Goal: Use online tool/utility: Utilize a website feature to perform a specific function

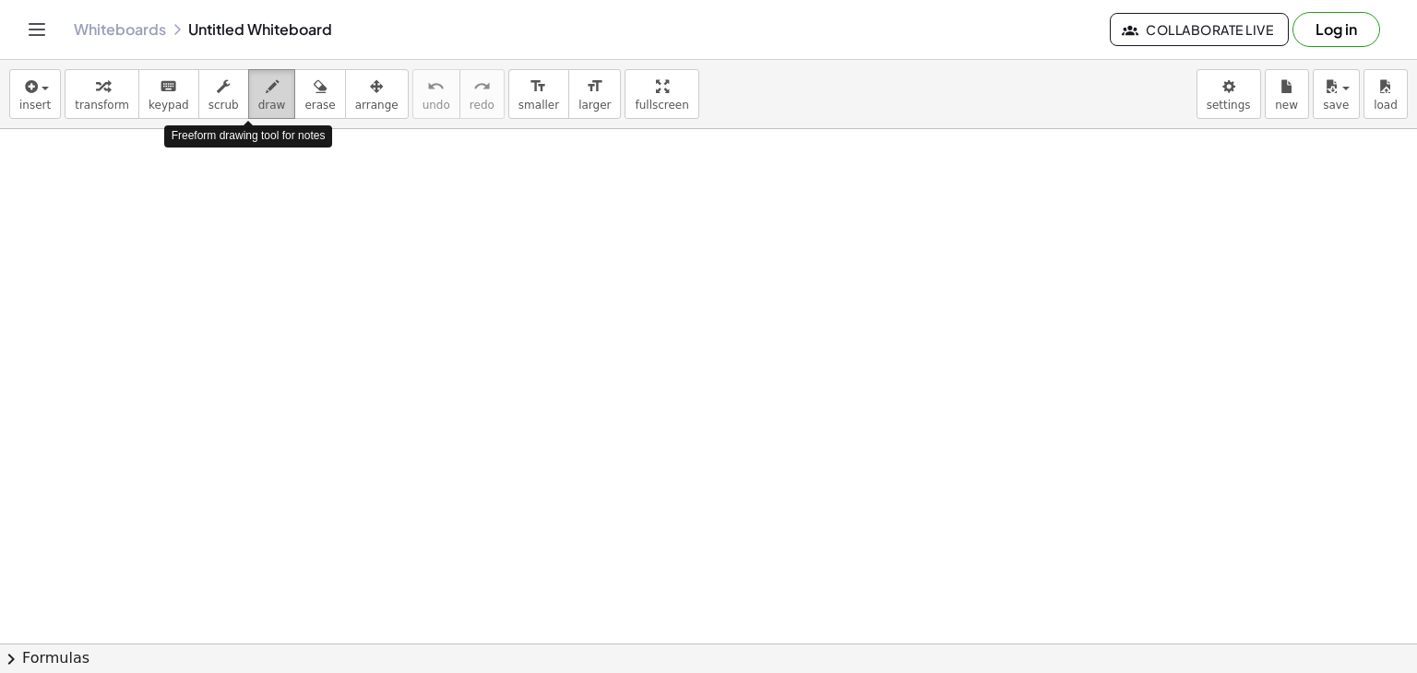
click at [266, 84] on icon "button" at bounding box center [272, 87] width 13 height 22
drag, startPoint x: 236, startPoint y: 238, endPoint x: 277, endPoint y: 286, distance: 62.8
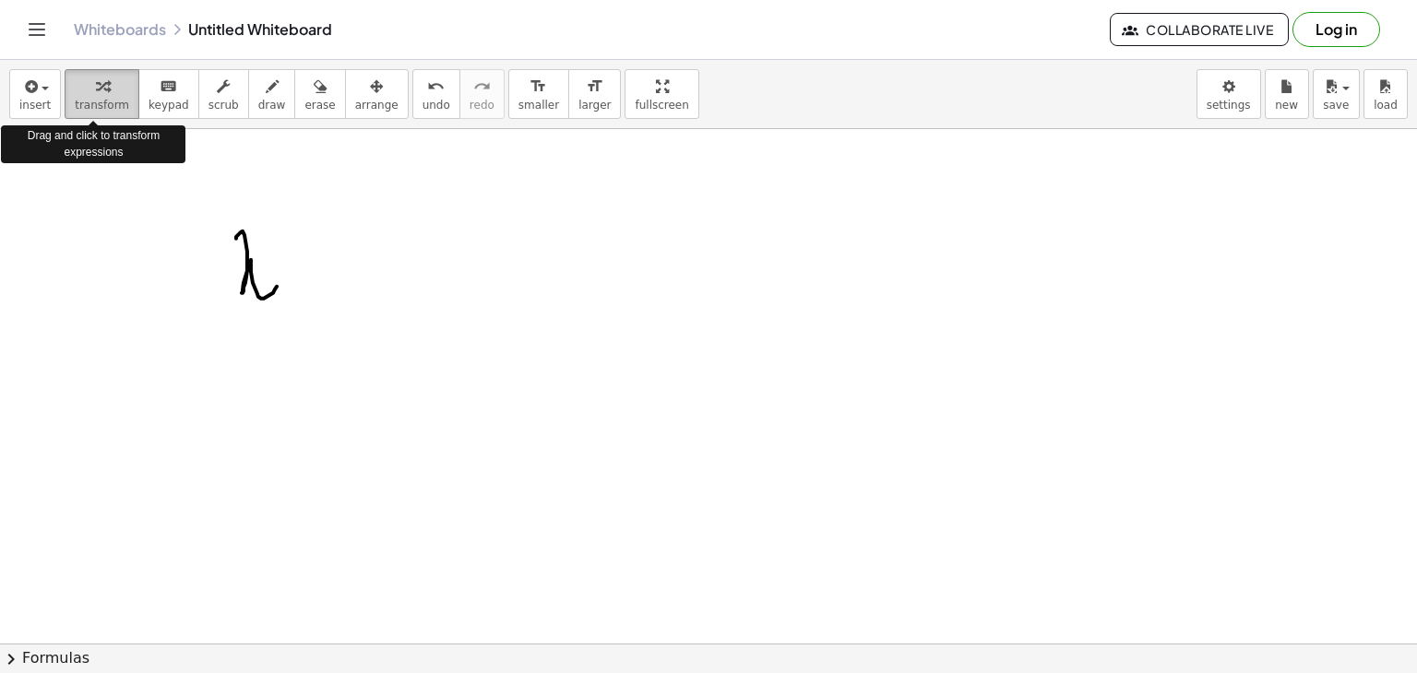
click at [96, 110] on span "transform" at bounding box center [102, 105] width 54 height 13
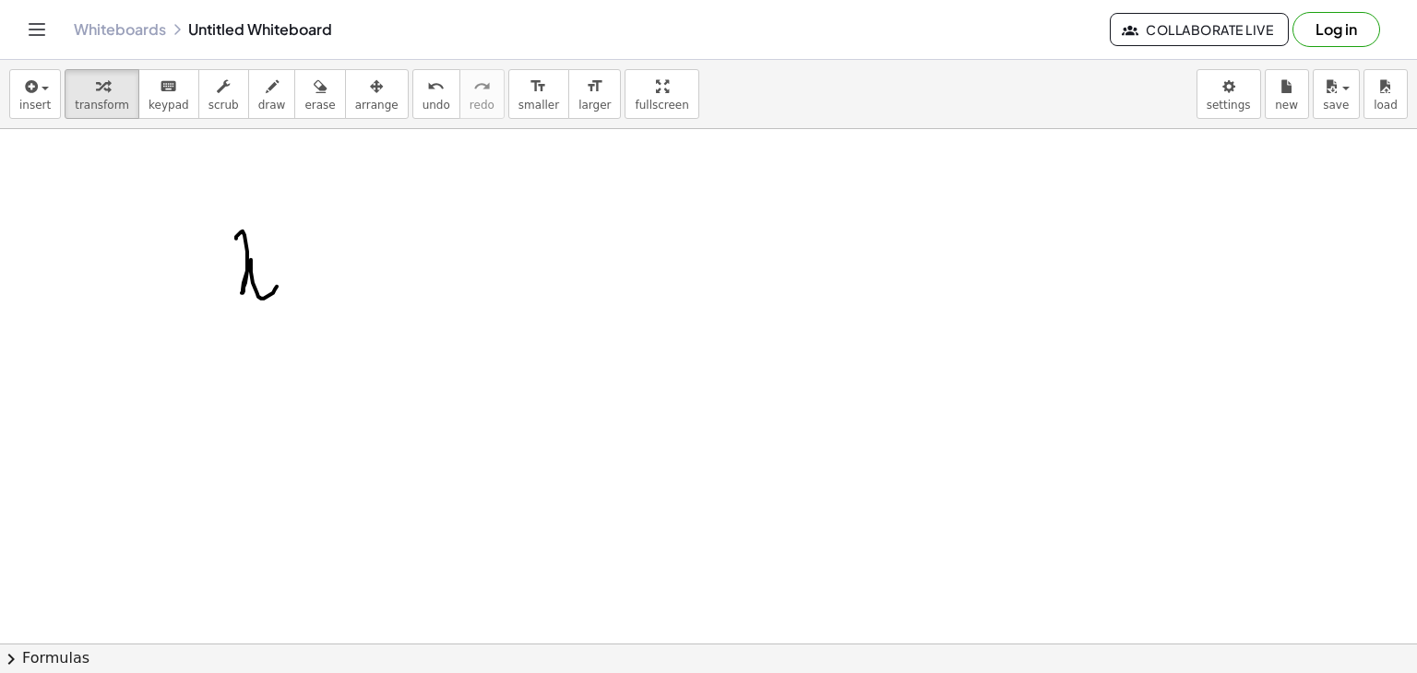
drag, startPoint x: 125, startPoint y: 184, endPoint x: 176, endPoint y: 210, distance: 56.9
click at [15, 100] on button "insert" at bounding box center [35, 94] width 52 height 50
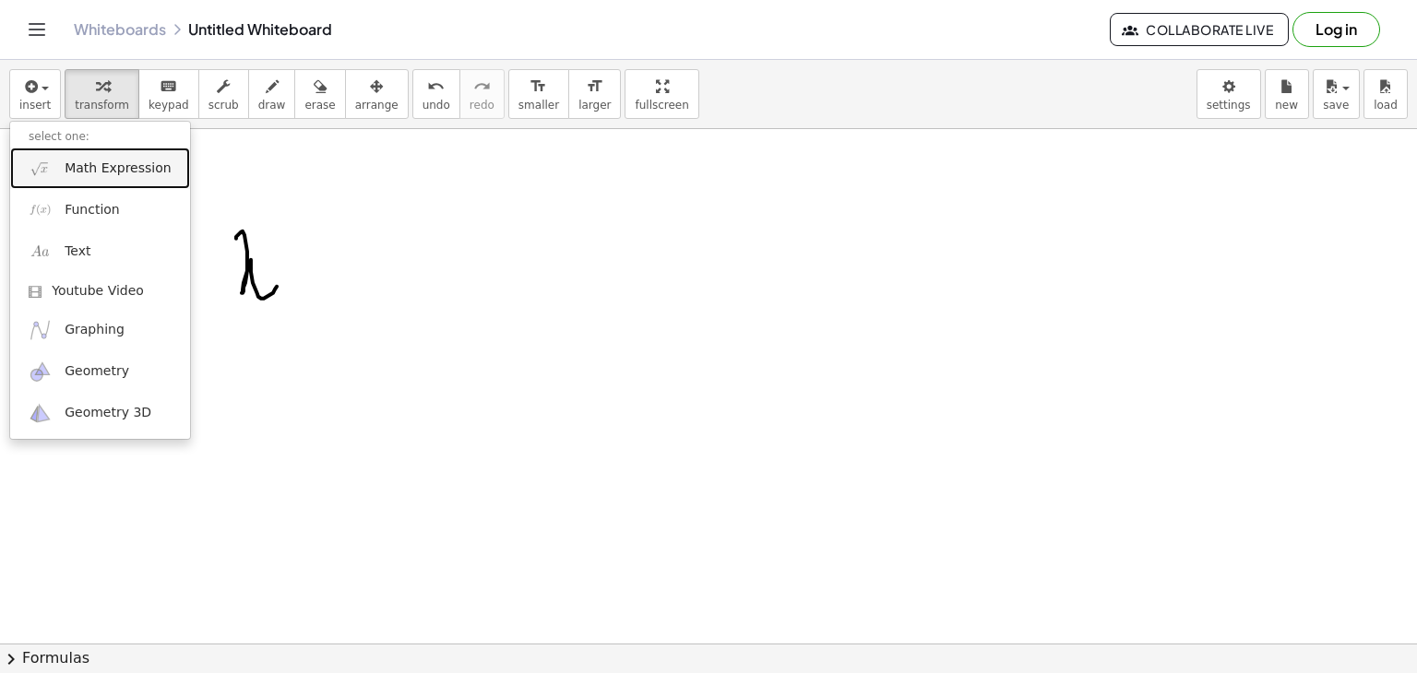
click at [113, 166] on span "Math Expression" at bounding box center [118, 169] width 106 height 18
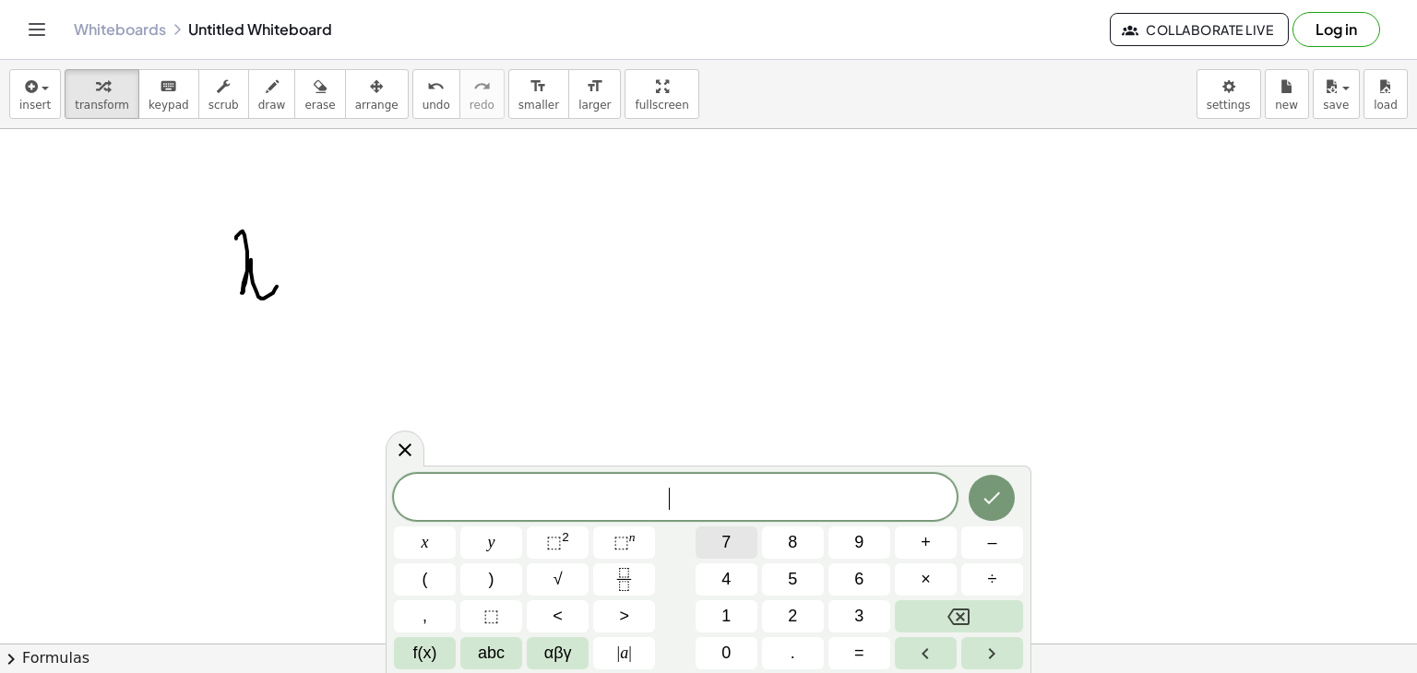
click at [699, 555] on button "7" at bounding box center [726, 543] width 62 height 32
click at [998, 484] on button "Done" at bounding box center [992, 498] width 46 height 46
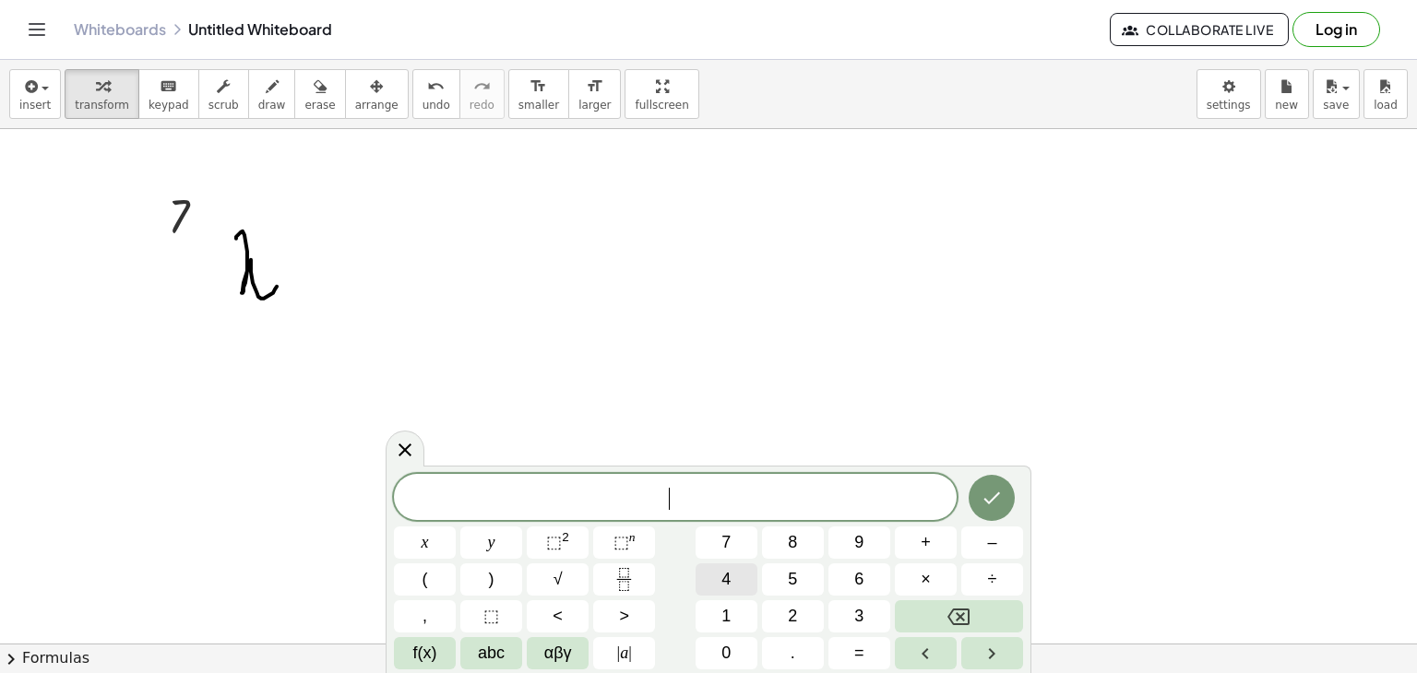
click at [711, 571] on button "4" at bounding box center [726, 580] width 62 height 32
click at [1006, 481] on div "****** 4 4 4 4 ​ x y ⬚ 2 ⬚ n 7 8 9 + – ( ) √ 4 5 6 × ÷ , ⬚ < > 1 2 3 f(x) abc α…" at bounding box center [708, 572] width 629 height 196
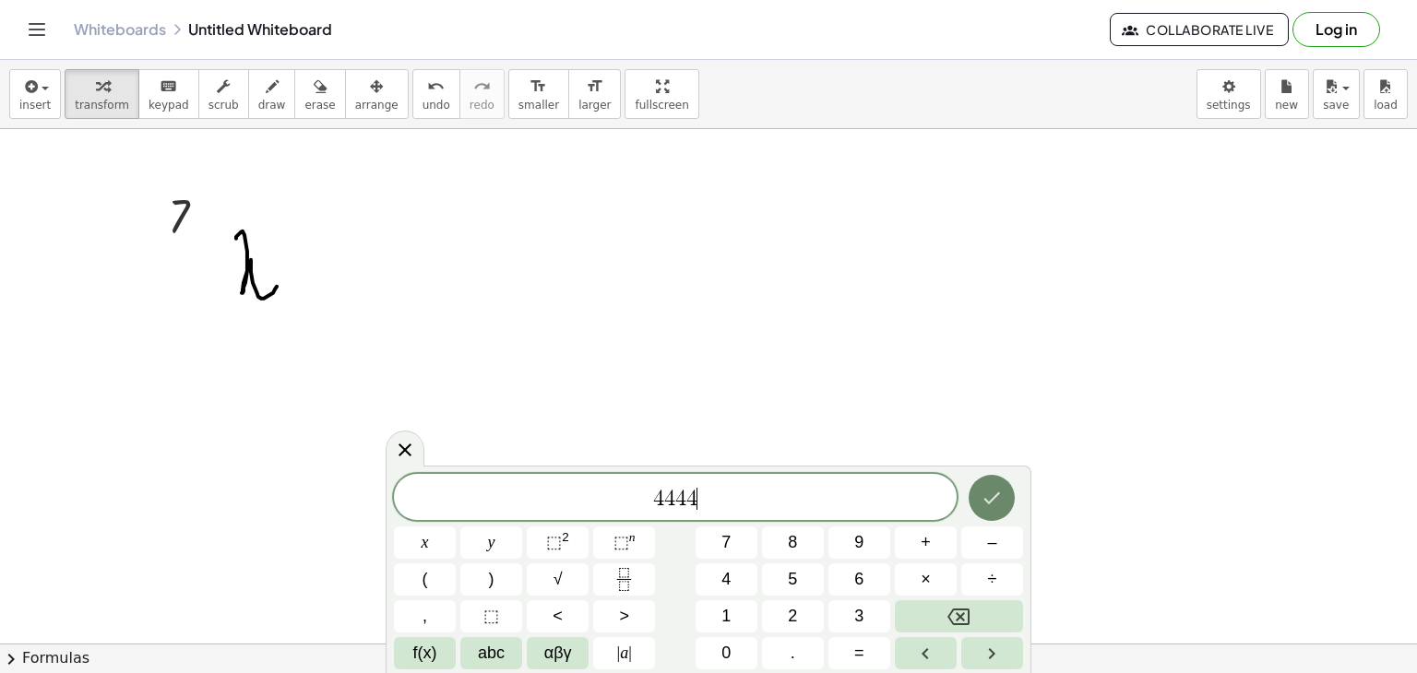
click at [1006, 481] on button "Done" at bounding box center [992, 498] width 46 height 46
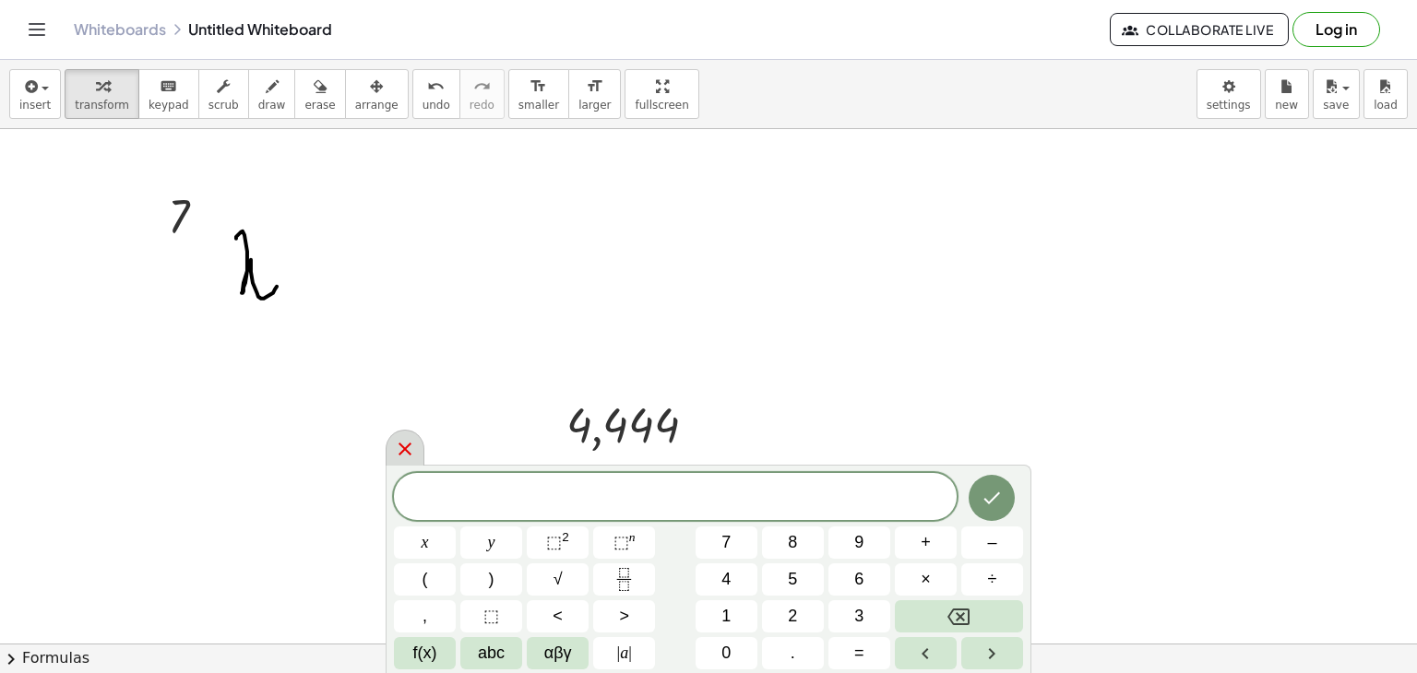
click at [401, 455] on icon at bounding box center [405, 449] width 22 height 22
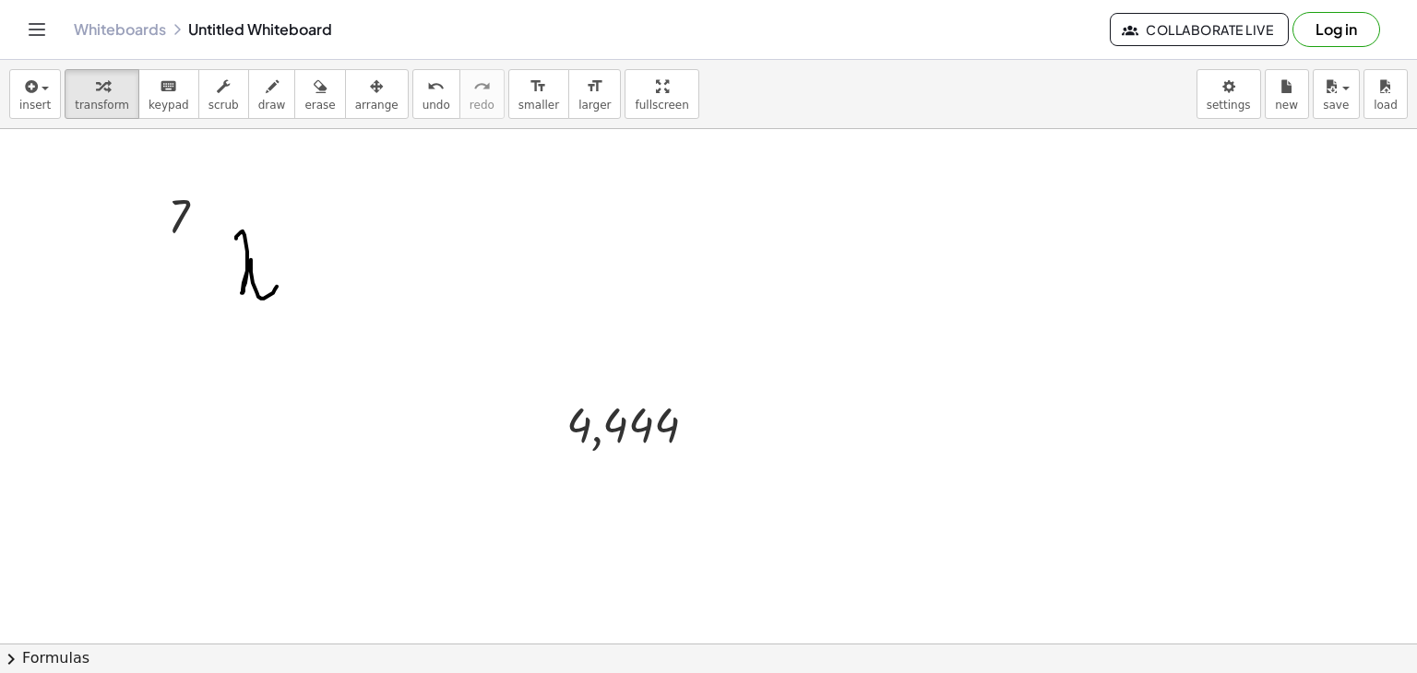
click at [41, 30] on icon "Toggle navigation" at bounding box center [38, 29] width 16 height 11
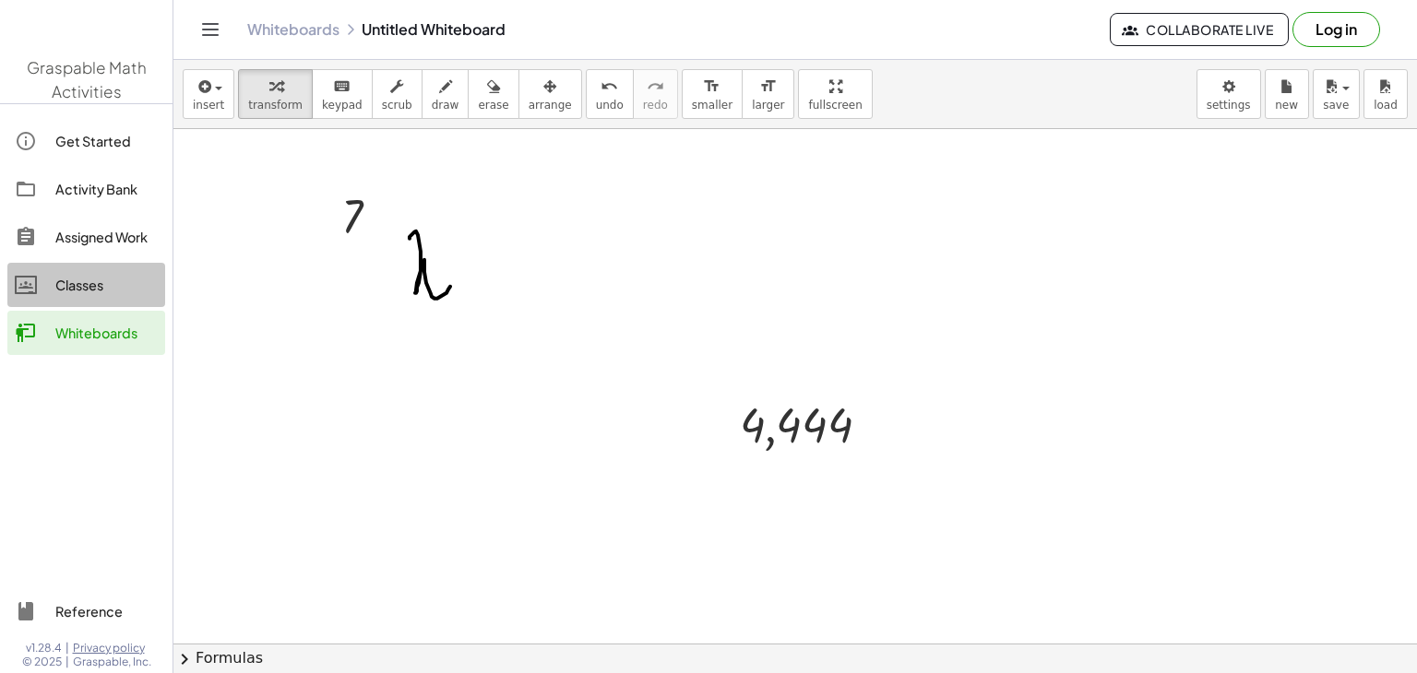
click at [131, 290] on div "Classes" at bounding box center [106, 285] width 102 height 22
